Goal: Task Accomplishment & Management: Manage account settings

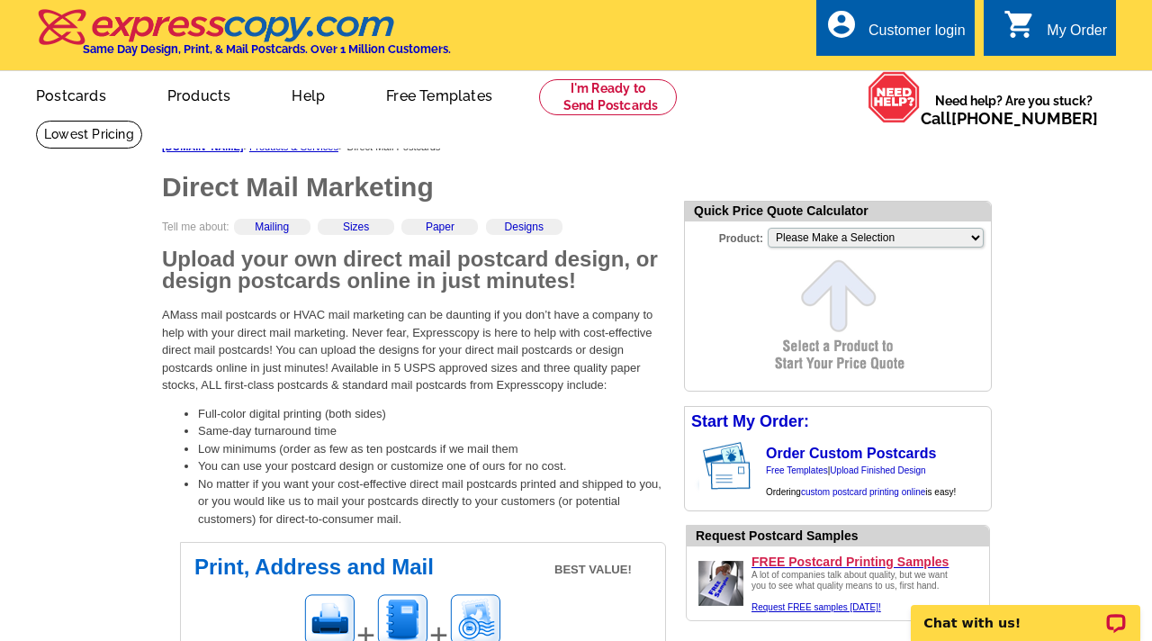
click at [896, 29] on div "Customer login" at bounding box center [917, 35] width 97 height 25
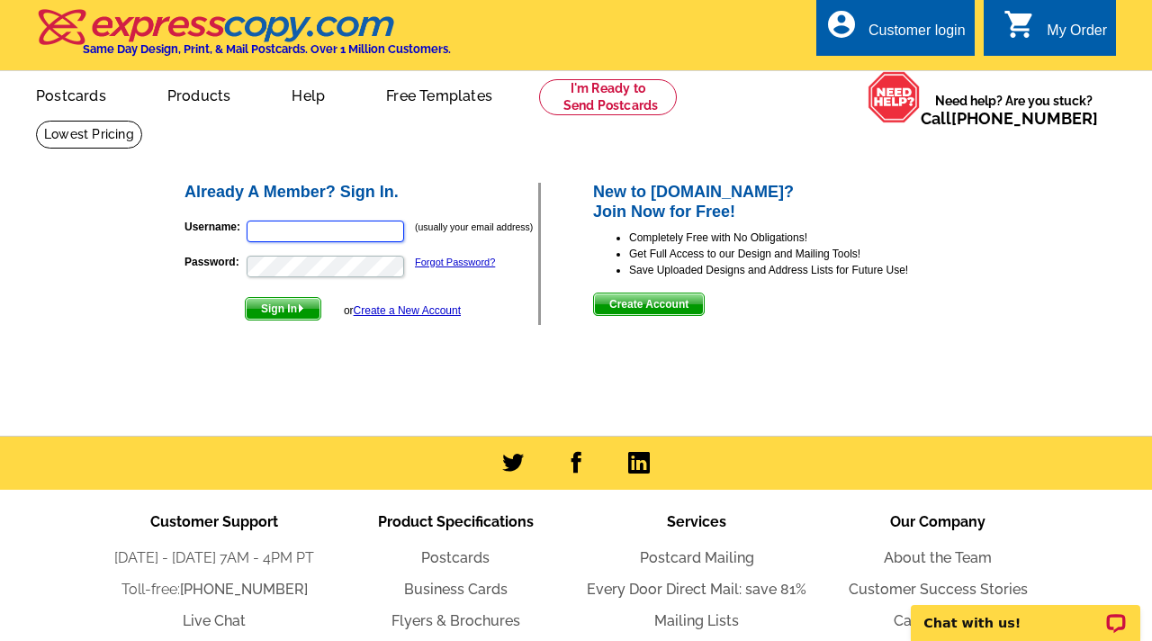
type input "christarocks5star@gmail.com"
click at [293, 314] on span "Sign In" at bounding box center [283, 309] width 75 height 22
